Goal: Information Seeking & Learning: Learn about a topic

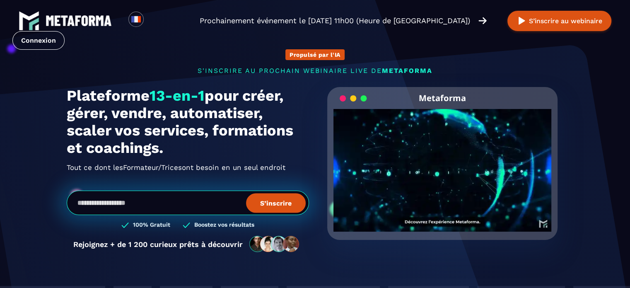
drag, startPoint x: 291, startPoint y: 169, endPoint x: 151, endPoint y: 148, distance: 141.8
click at [151, 148] on div "Plateforme 13-en-1 pour créer, gérer, vendre, automatiser, scaler vos services,…" at bounding box center [188, 130] width 242 height 87
click at [186, 151] on h1 "Plateforme 13-en-1 pour créer, gérer, vendre, automatiser, scaler vos services,…" at bounding box center [188, 122] width 242 height 70
drag, startPoint x: 293, startPoint y: 167, endPoint x: 60, endPoint y: 91, distance: 245.9
click at [60, 91] on div "Propulsé par l'IA s'inscrire au prochain webinaire live de METAFORMA Prochainem…" at bounding box center [314, 146] width 513 height 228
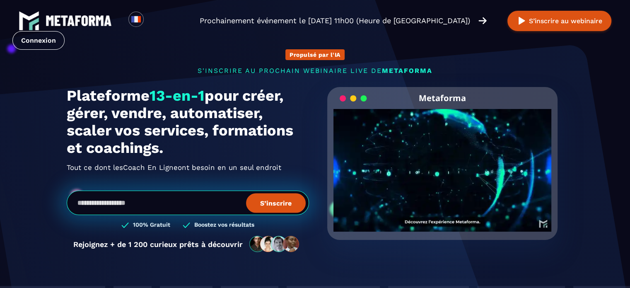
copy div "Plateforme 13-en-1 pour créer, gérer, vendre, automatiser, scaler vos services,…"
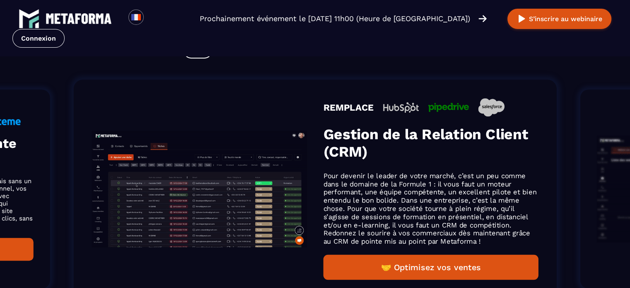
scroll to position [578, 0]
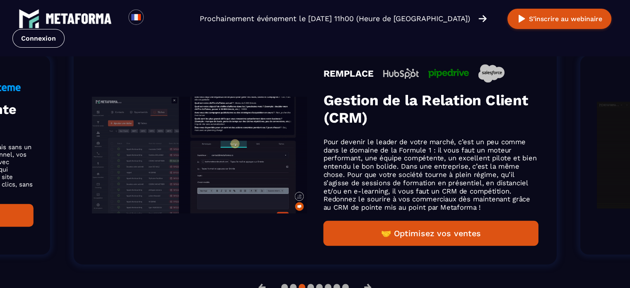
scroll to position [565, 0]
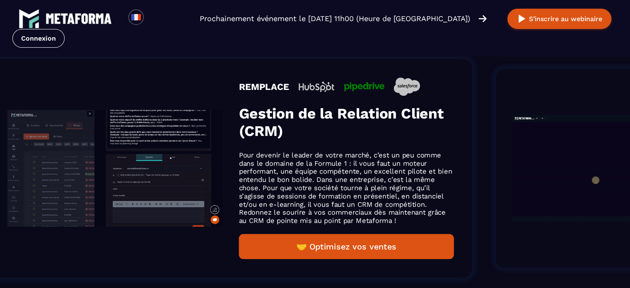
drag, startPoint x: 377, startPoint y: 144, endPoint x: 290, endPoint y: 121, distance: 89.8
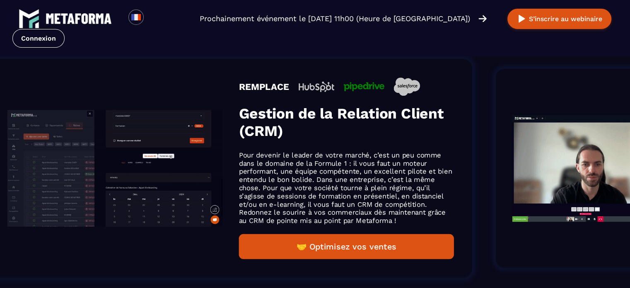
click at [290, 121] on div "REMPLACE Gestion de la Relation Client (CRM) Pour devenir le leader de votre ma…" at bounding box center [346, 167] width 215 height 181
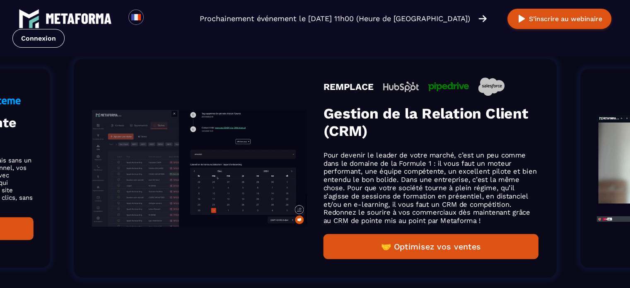
drag, startPoint x: 34, startPoint y: 173, endPoint x: 225, endPoint y: 182, distance: 190.6
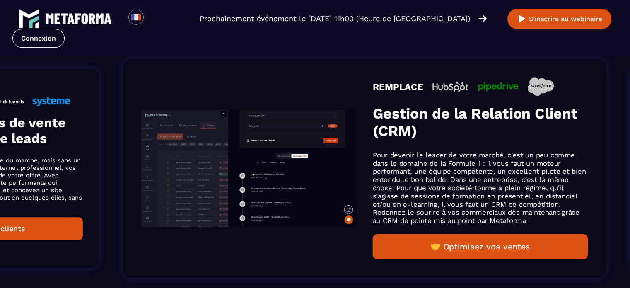
drag, startPoint x: 98, startPoint y: 156, endPoint x: 432, endPoint y: 199, distance: 337.2
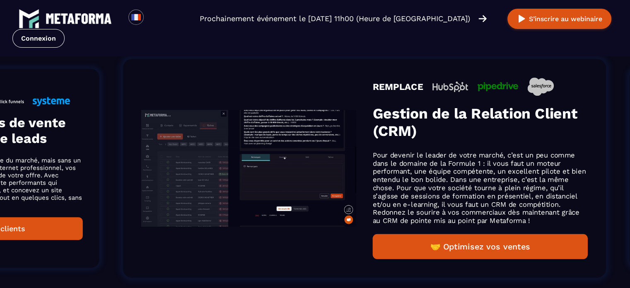
click at [356, 199] on img "Gallery" at bounding box center [248, 168] width 215 height 117
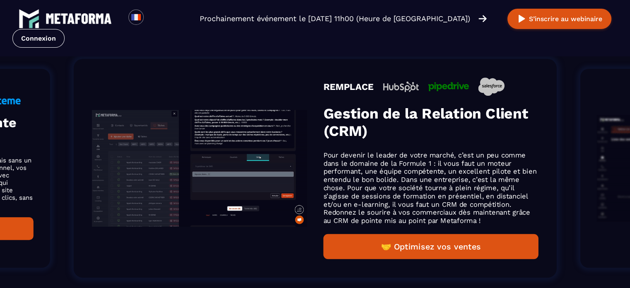
click at [412, 246] on button "🤝 Optimisez vos ventes" at bounding box center [430, 245] width 215 height 25
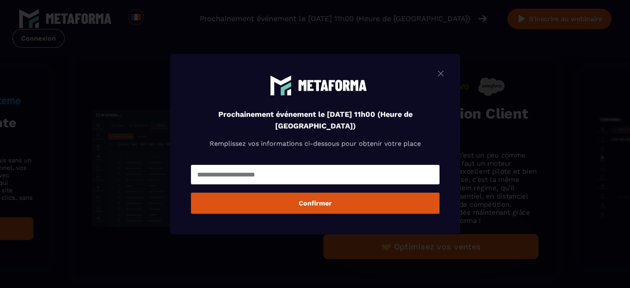
click at [442, 74] on img "Modal window" at bounding box center [440, 73] width 10 height 10
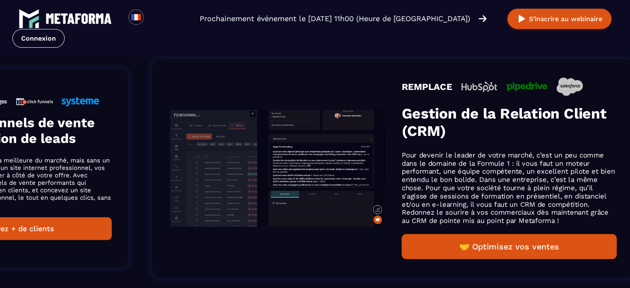
drag, startPoint x: 316, startPoint y: 97, endPoint x: 394, endPoint y: 157, distance: 98.6
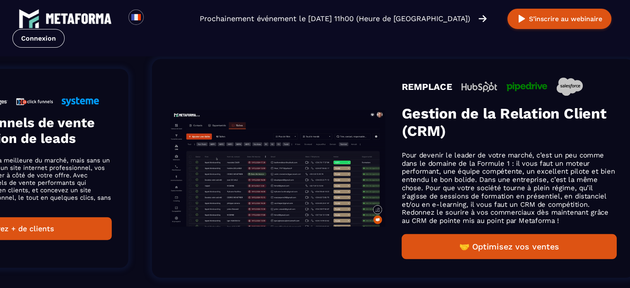
click at [394, 157] on div "REMPLACE Gestion de la Relation Client (CRM) Pour devenir le leader de votre ma…" at bounding box center [393, 168] width 483 height 219
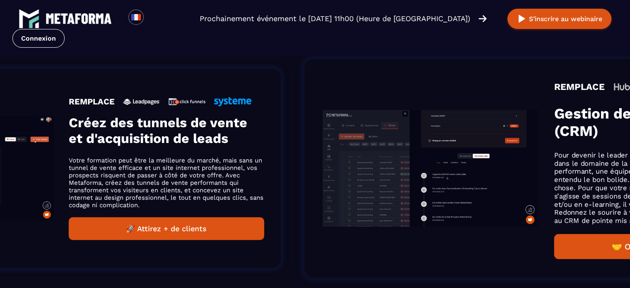
drag, startPoint x: 151, startPoint y: 113, endPoint x: 456, endPoint y: 160, distance: 309.0
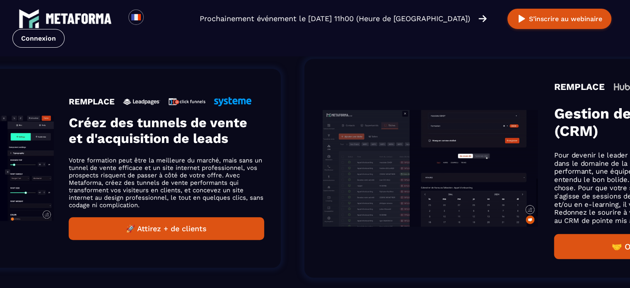
click at [456, 160] on img "Gallery" at bounding box center [429, 168] width 215 height 117
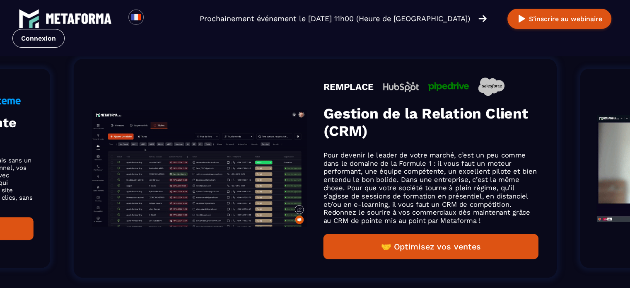
click at [50, 172] on li "REMPLACE Gestion de la Relation Client (CRM) Pour devenir le leader de votre ma…" at bounding box center [314, 168] width 533 height 269
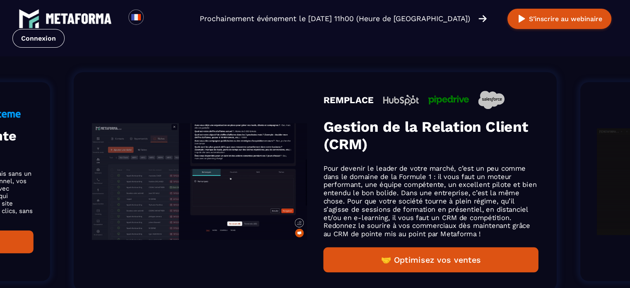
scroll to position [578, 0]
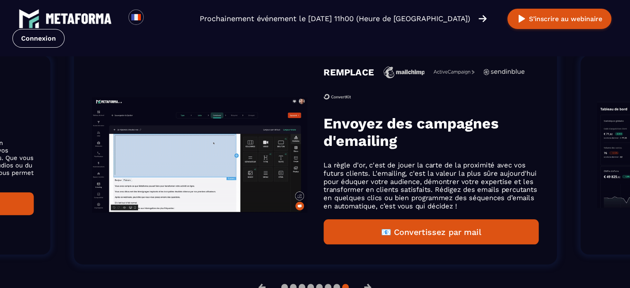
scroll to position [565, 0]
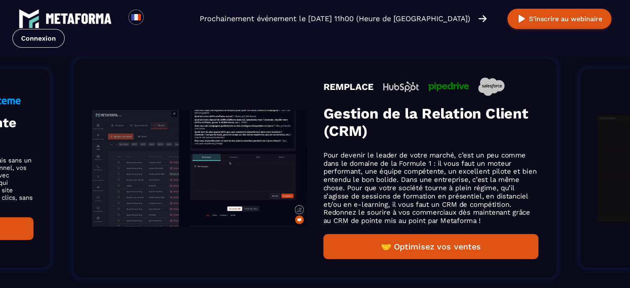
drag, startPoint x: 498, startPoint y: 133, endPoint x: 330, endPoint y: 149, distance: 168.3
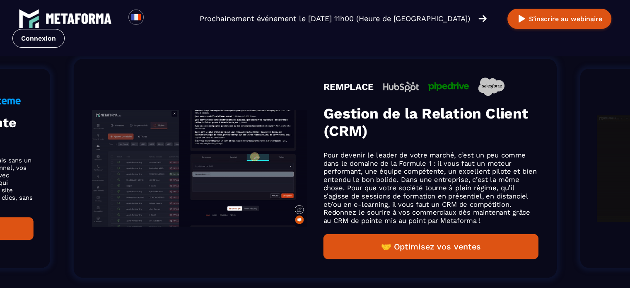
click at [330, 149] on div "REMPLACE Gestion de la Relation Client (CRM) Pour devenir le leader de votre ma…" at bounding box center [430, 167] width 215 height 181
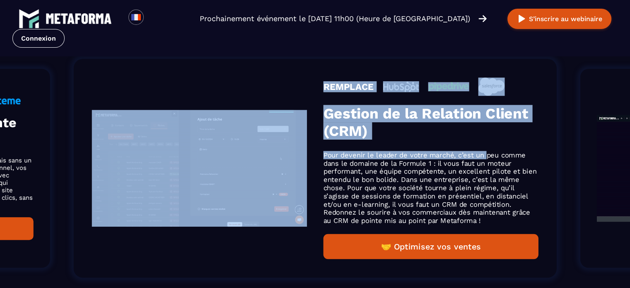
drag, startPoint x: 485, startPoint y: 157, endPoint x: 270, endPoint y: 180, distance: 216.4
click at [270, 180] on div "REMPLACE Gestion de la Relation Client (CRM) Pour devenir le leader de votre ma…" at bounding box center [315, 168] width 483 height 219
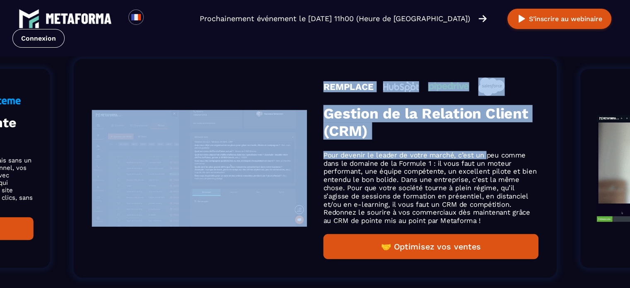
drag, startPoint x: 221, startPoint y: 256, endPoint x: 330, endPoint y: 240, distance: 109.6
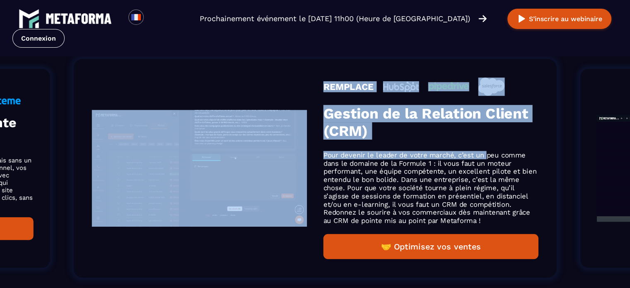
click at [330, 240] on div "REMPLACE Gestion de la Relation Client (CRM) Pour devenir le leader de votre ma…" at bounding box center [315, 168] width 483 height 219
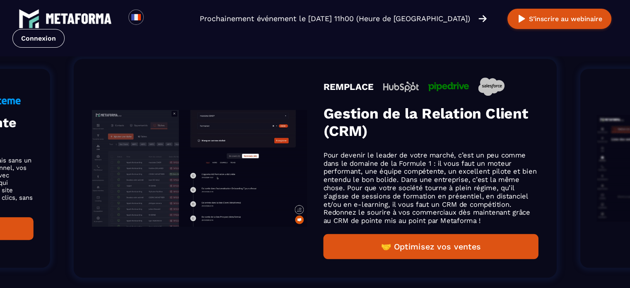
click at [284, 51] on div "Loading... Prochainement événement le [DATE] 11h00 (Heure de [GEOGRAPHIC_DATA])…" at bounding box center [315, 28] width 630 height 56
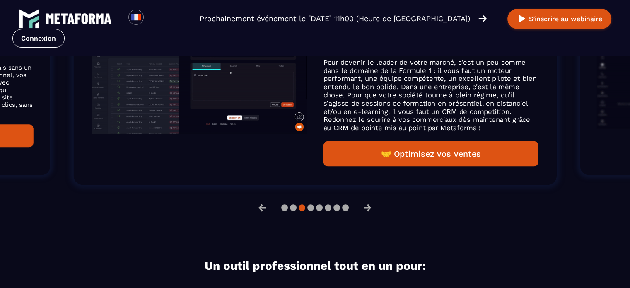
scroll to position [664, 0]
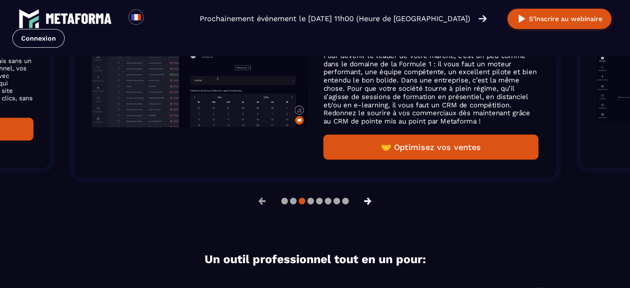
click at [373, 199] on button "→" at bounding box center [368, 201] width 22 height 20
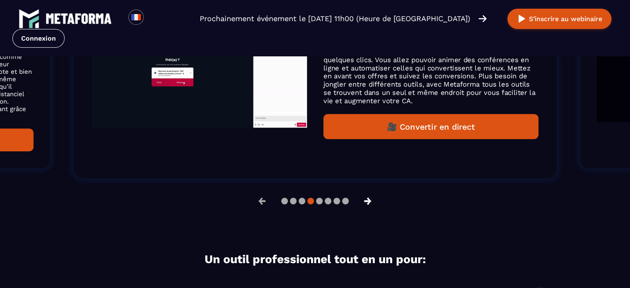
click at [369, 199] on button "→" at bounding box center [368, 201] width 22 height 20
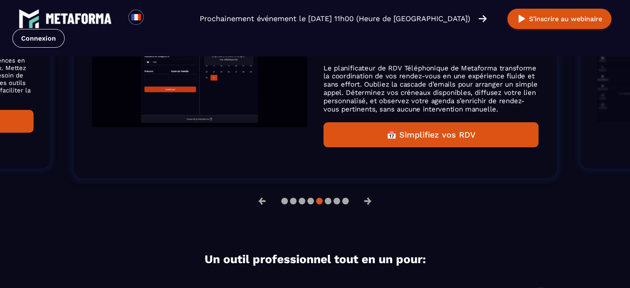
click at [422, 207] on div "← →" at bounding box center [315, 201] width 630 height 20
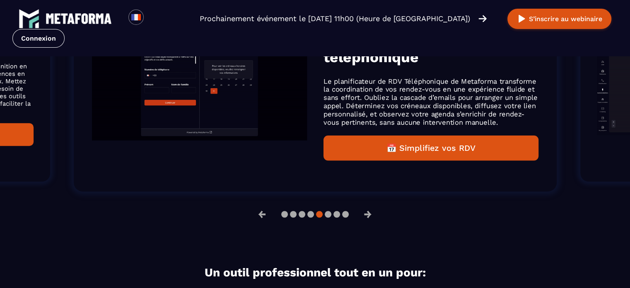
scroll to position [677, 0]
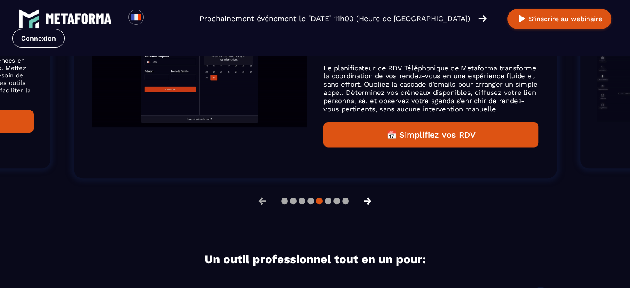
click at [367, 200] on button "→" at bounding box center [368, 201] width 22 height 20
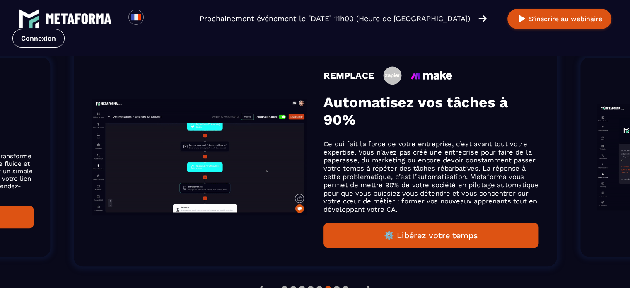
scroll to position [548, 0]
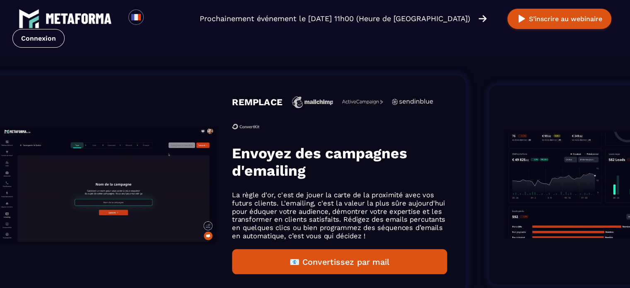
drag, startPoint x: 446, startPoint y: 147, endPoint x: 250, endPoint y: 174, distance: 197.6
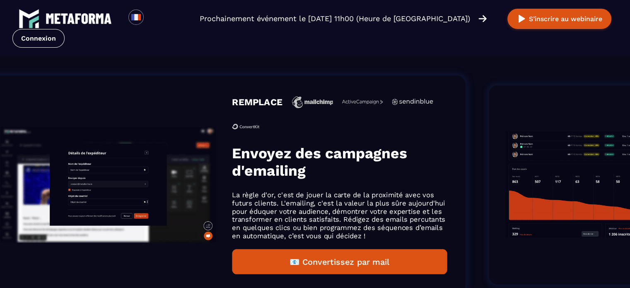
click at [250, 174] on h3 "Envoyez des campagnes d'emailing" at bounding box center [339, 161] width 215 height 35
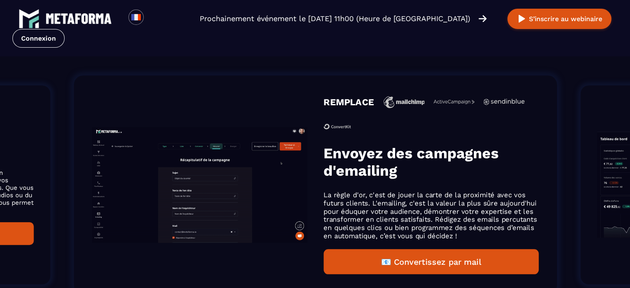
click at [507, 154] on h3 "Envoyez des campagnes d'emailing" at bounding box center [430, 161] width 215 height 35
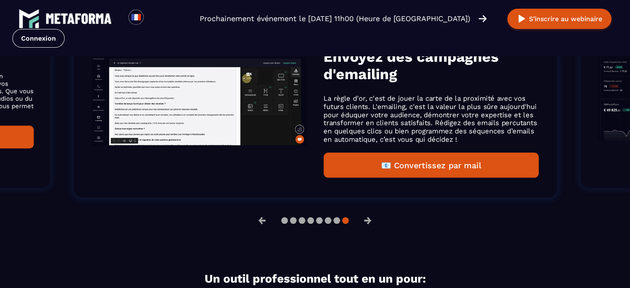
scroll to position [661, 0]
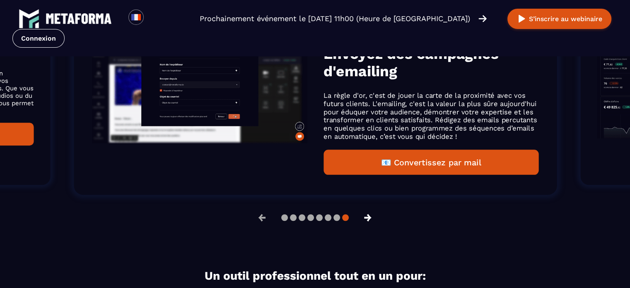
click at [368, 215] on button "→" at bounding box center [368, 217] width 22 height 20
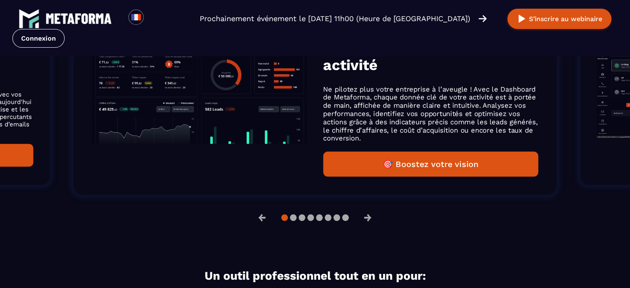
click at [426, 226] on div "← →" at bounding box center [315, 217] width 630 height 20
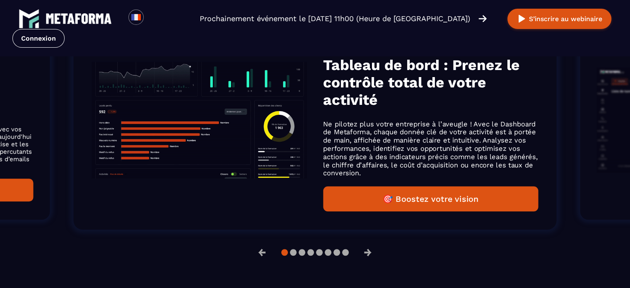
scroll to position [614, 0]
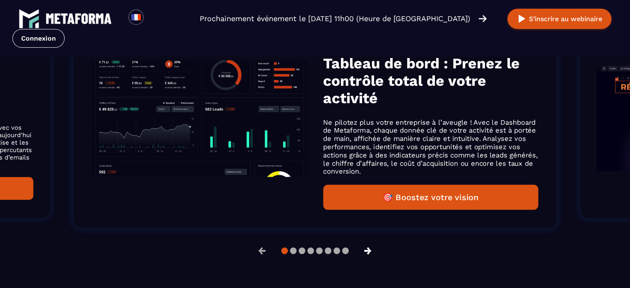
click at [369, 251] on button "→" at bounding box center [368, 250] width 22 height 20
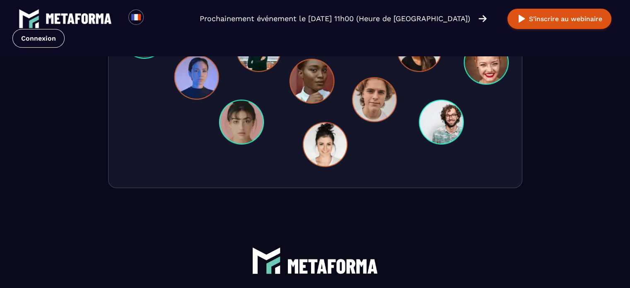
scroll to position [2738, 0]
